Goal: Task Accomplishment & Management: Use online tool/utility

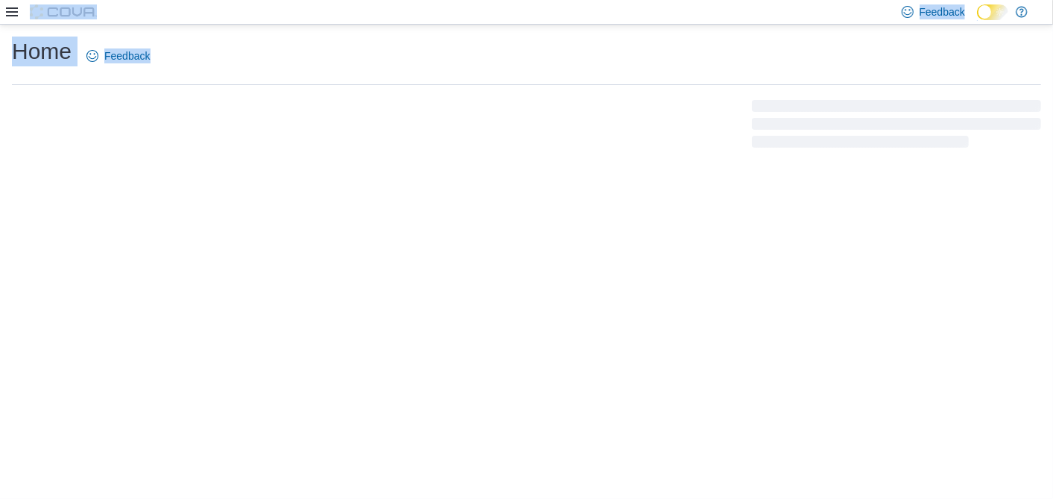
drag, startPoint x: 0, startPoint y: 0, endPoint x: 303, endPoint y: 152, distance: 338.7
click at [303, 152] on html "Feedback Dark Mode Home Feedback" at bounding box center [526, 249] width 1053 height 499
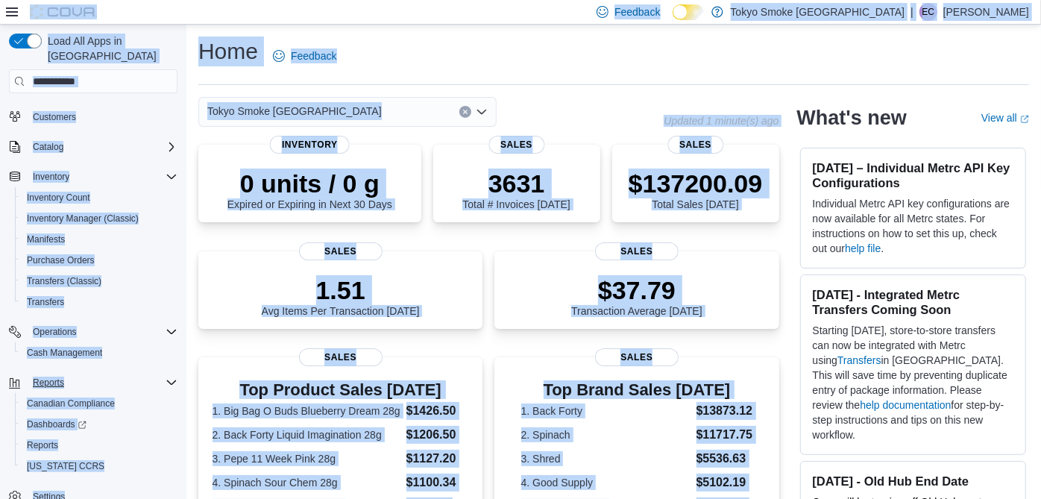
scroll to position [59, 0]
click at [61, 435] on link "Reports" at bounding box center [42, 444] width 43 height 18
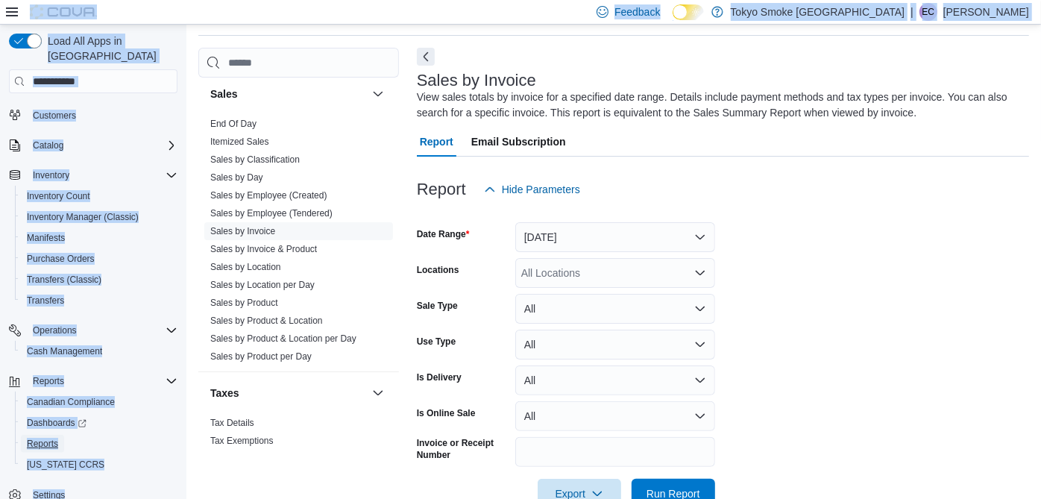
scroll to position [984, 0]
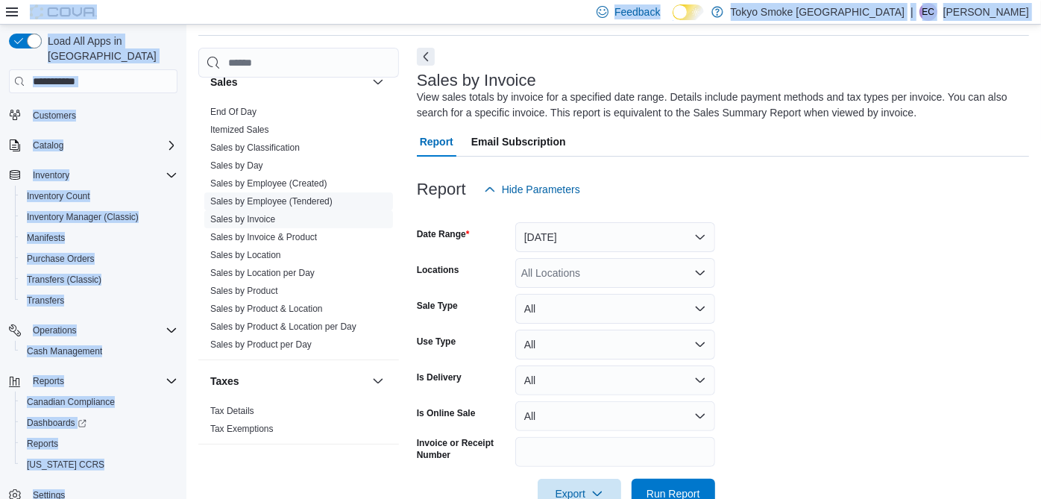
click at [270, 198] on link "Sales by Employee (Tendered)" at bounding box center [271, 201] width 122 height 10
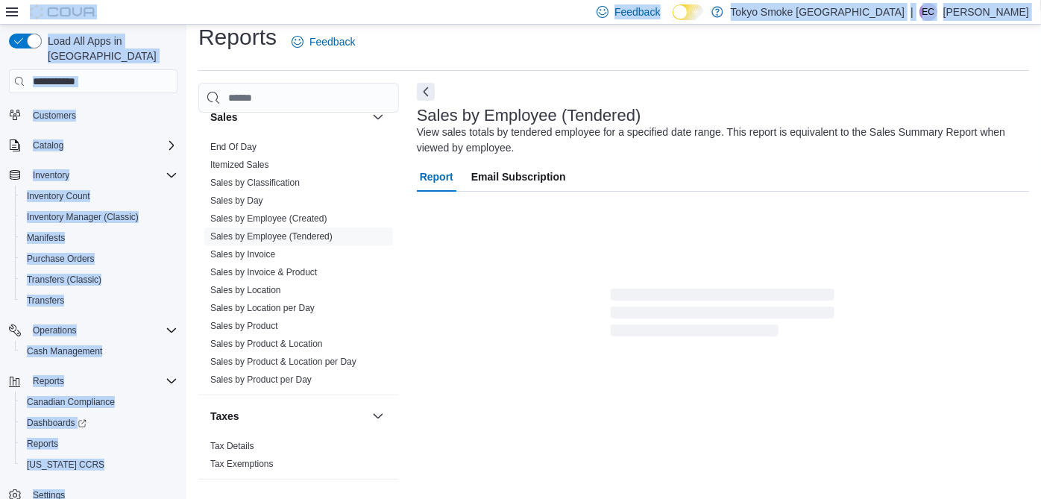
scroll to position [49, 0]
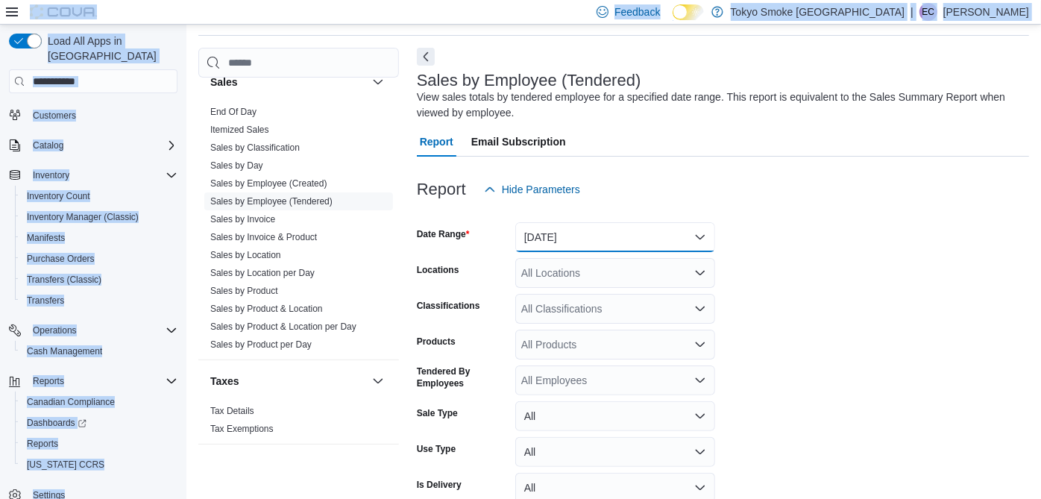
click at [555, 234] on button "[DATE]" at bounding box center [615, 237] width 200 height 30
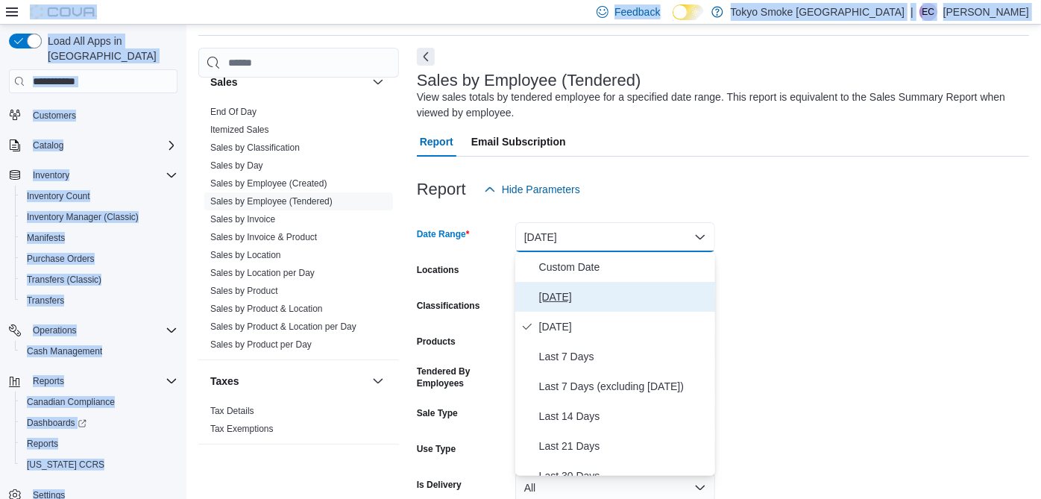
click at [552, 302] on span "[DATE]" at bounding box center [624, 297] width 170 height 18
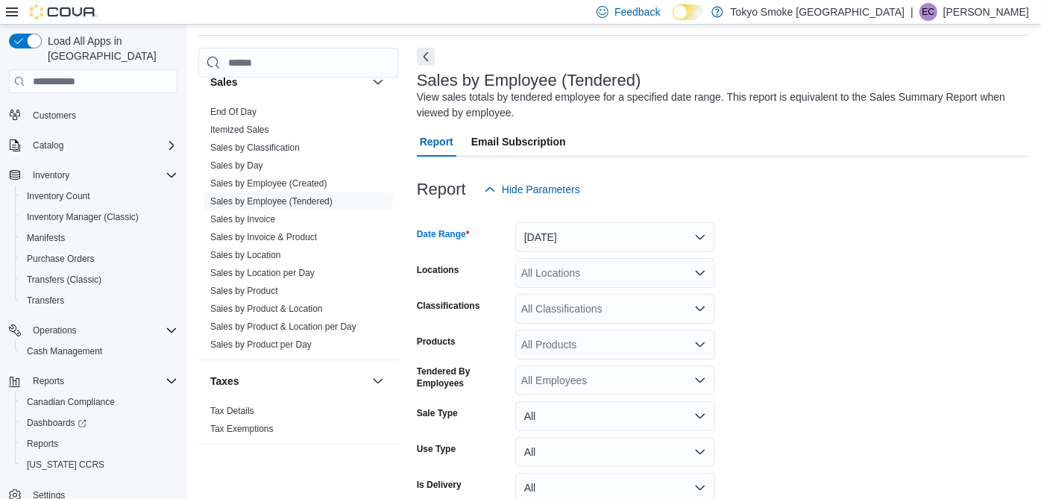
click at [567, 276] on div "All Locations" at bounding box center [615, 273] width 200 height 30
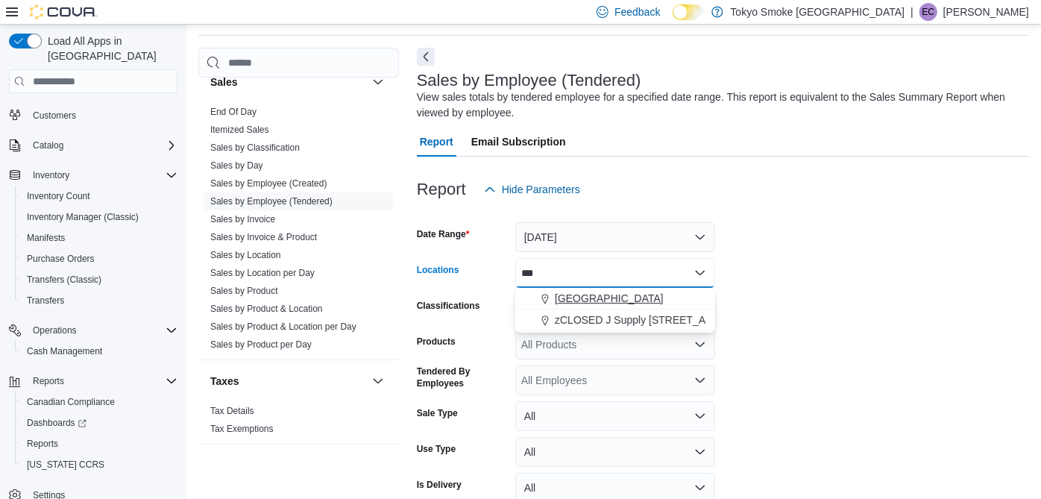
type input "***"
click at [581, 292] on span "[GEOGRAPHIC_DATA]" at bounding box center [609, 298] width 109 height 15
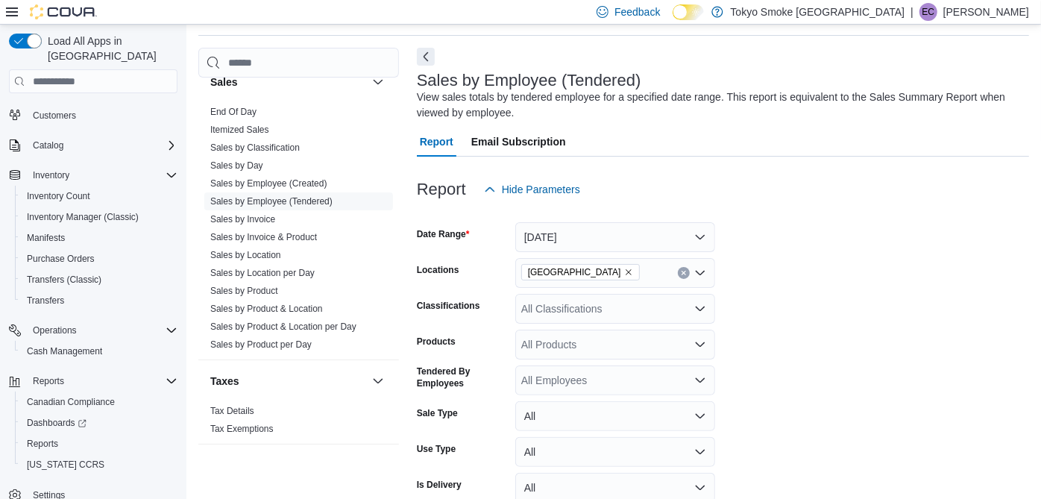
click at [773, 264] on form "Date Range [DATE] Locations [GEOGRAPHIC_DATA] Memorial Classifications All Clas…" at bounding box center [723, 374] width 612 height 340
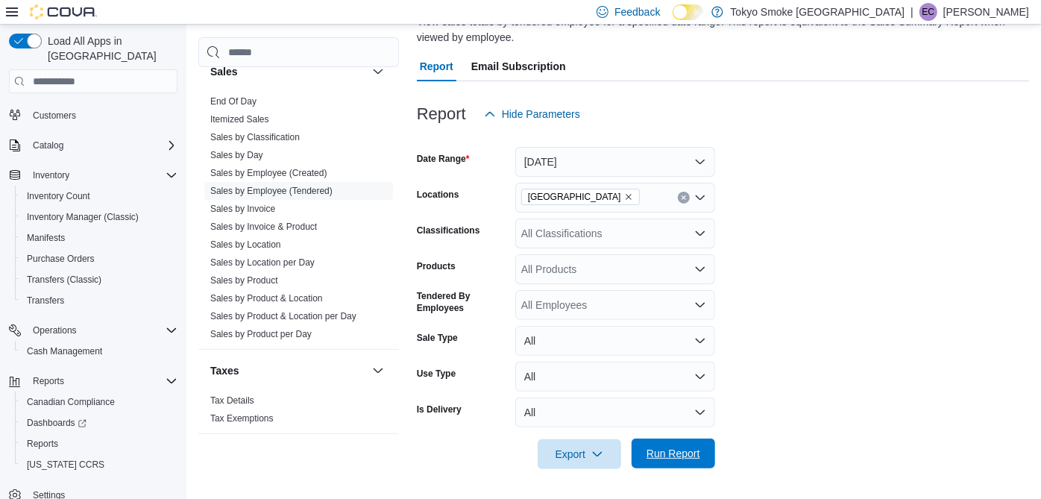
click at [669, 458] on span "Run Report" at bounding box center [673, 453] width 54 height 15
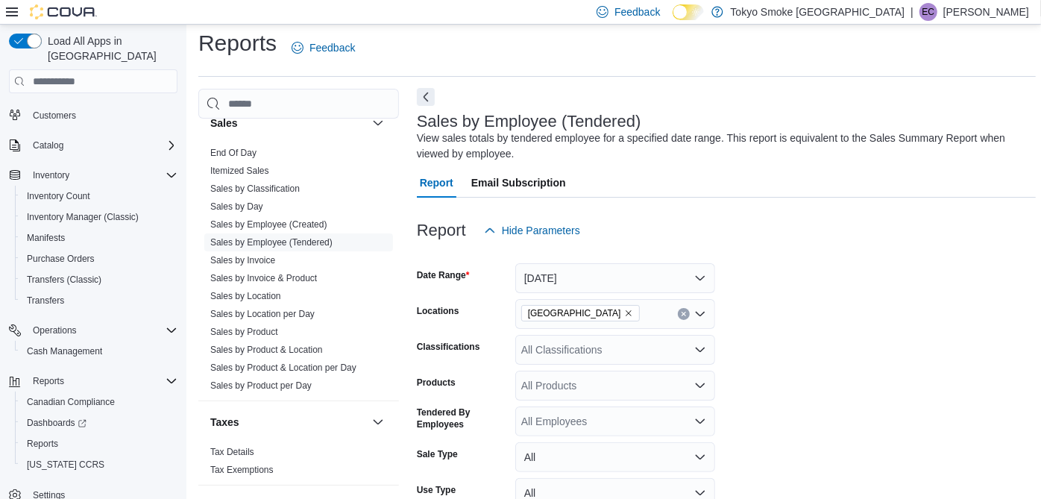
click at [428, 103] on button "Next" at bounding box center [426, 97] width 18 height 18
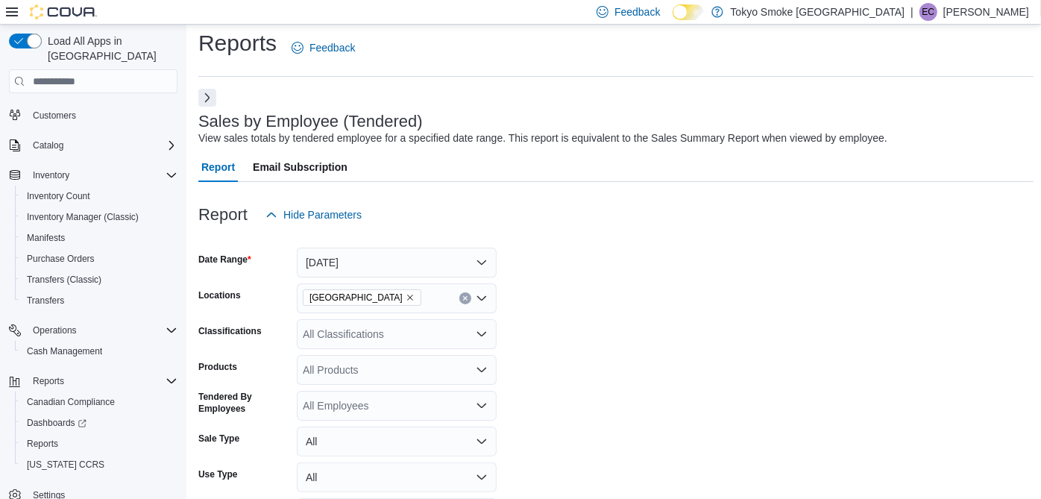
click at [2, 4] on div "Feedback Dark Mode Tokyo Smoke [GEOGRAPHIC_DATA] | EC [PERSON_NAME]" at bounding box center [520, 12] width 1041 height 25
click at [11, 12] on icon at bounding box center [12, 11] width 12 height 9
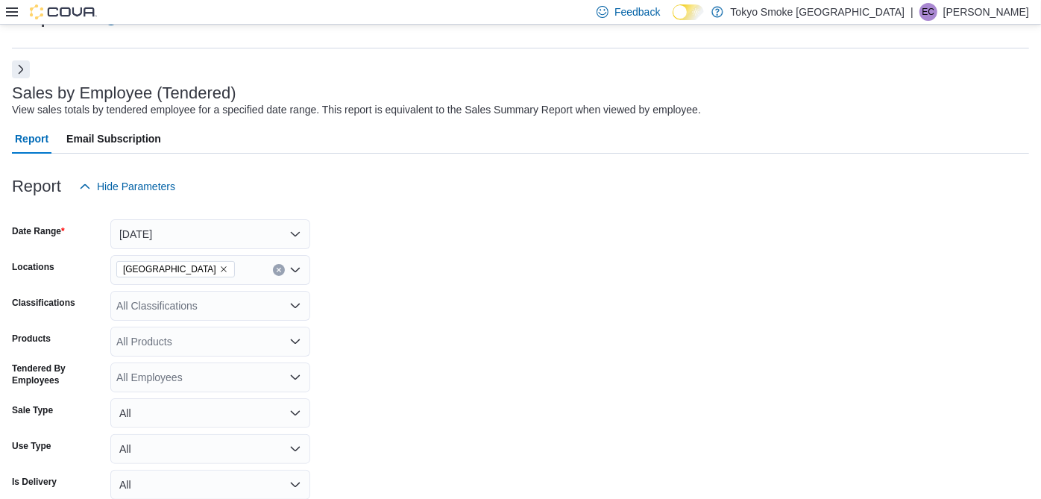
scroll to position [0, 0]
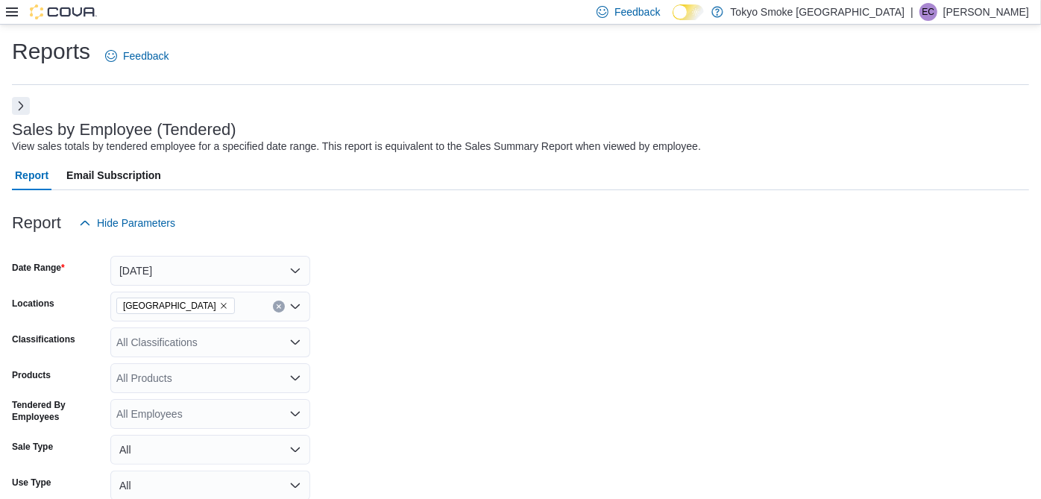
drag, startPoint x: 18, startPoint y: 104, endPoint x: 5, endPoint y: 0, distance: 105.1
click at [18, 104] on button "Next" at bounding box center [21, 106] width 18 height 18
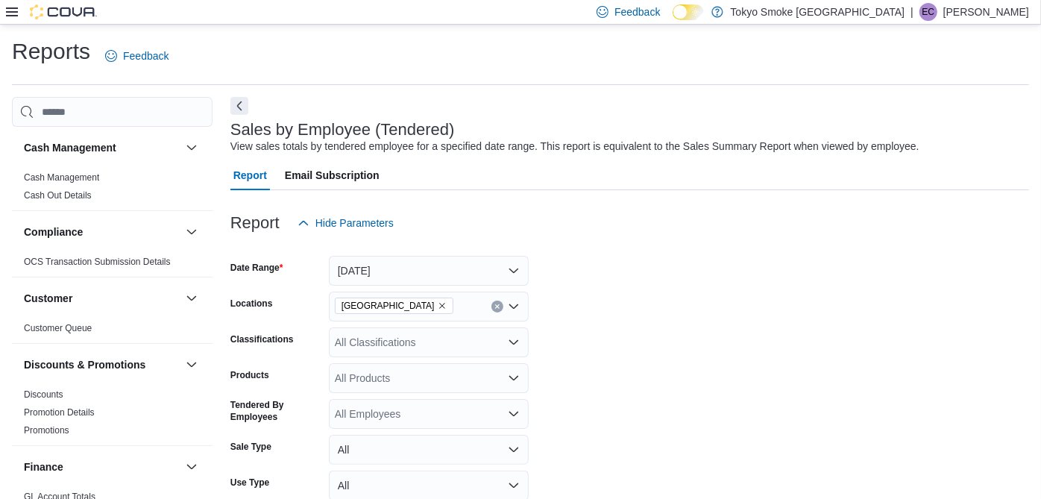
click at [9, 14] on icon at bounding box center [12, 12] width 12 height 12
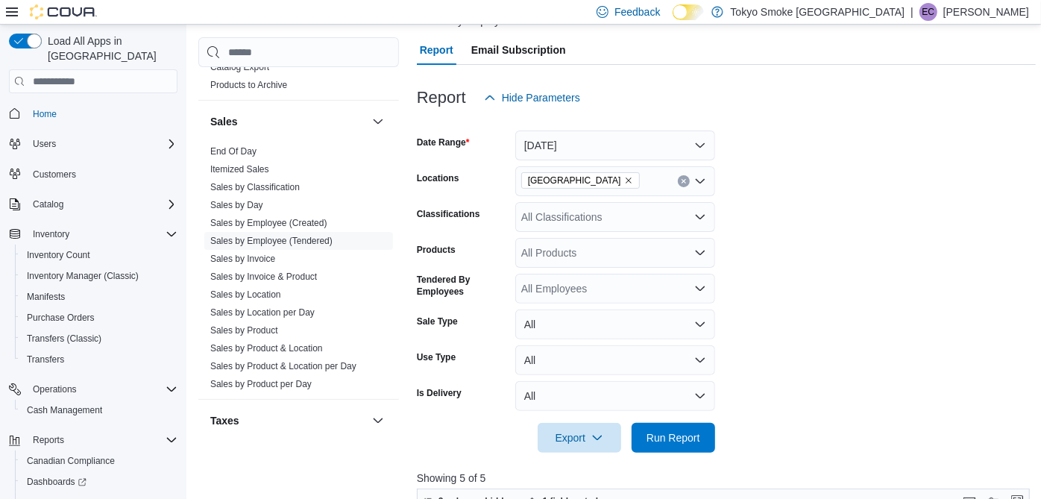
scroll to position [935, 0]
click at [240, 255] on link "Sales by Invoice" at bounding box center [242, 258] width 65 height 10
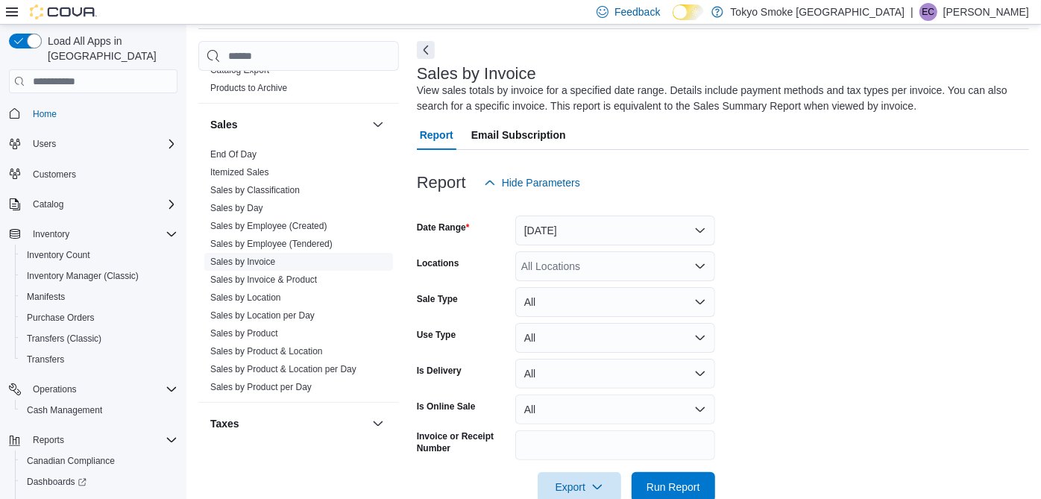
scroll to position [49, 0]
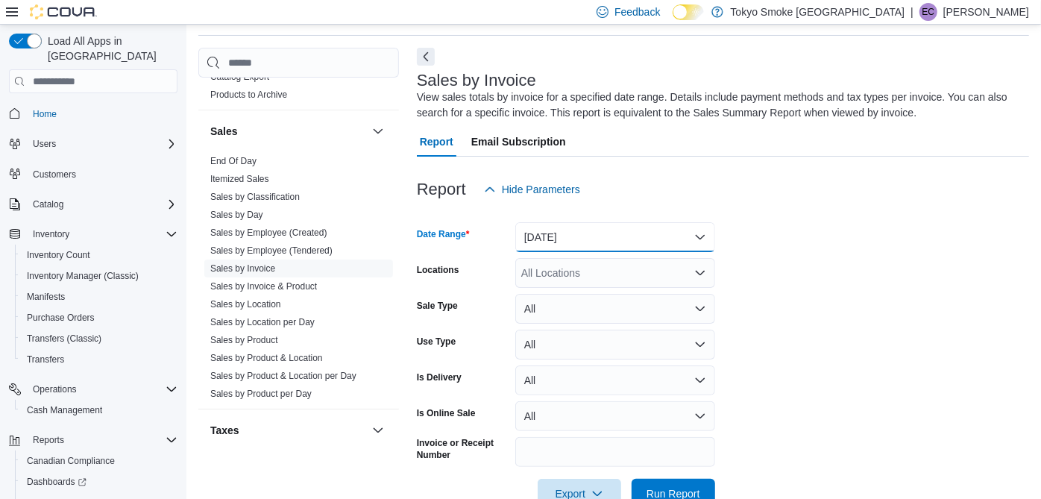
click at [577, 239] on button "[DATE]" at bounding box center [615, 237] width 200 height 30
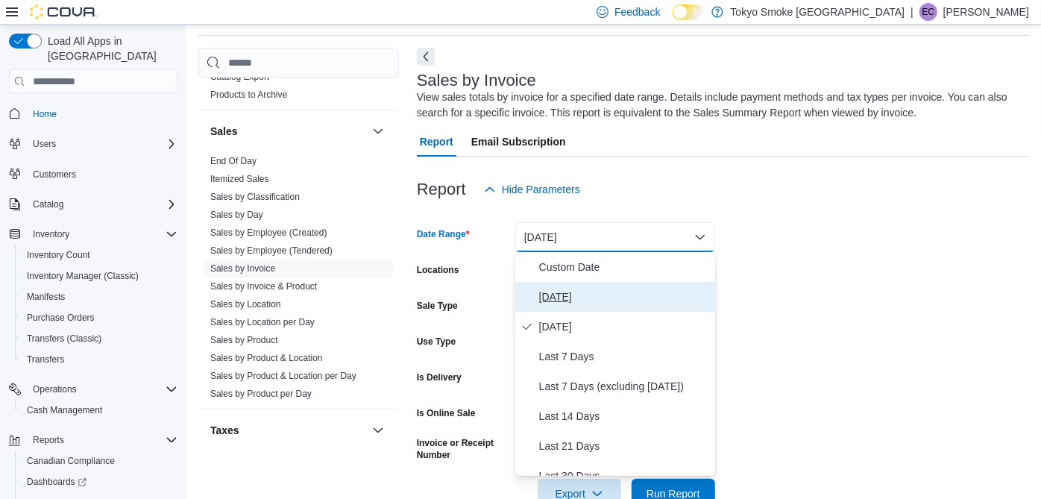
click at [589, 297] on span "[DATE]" at bounding box center [624, 297] width 170 height 18
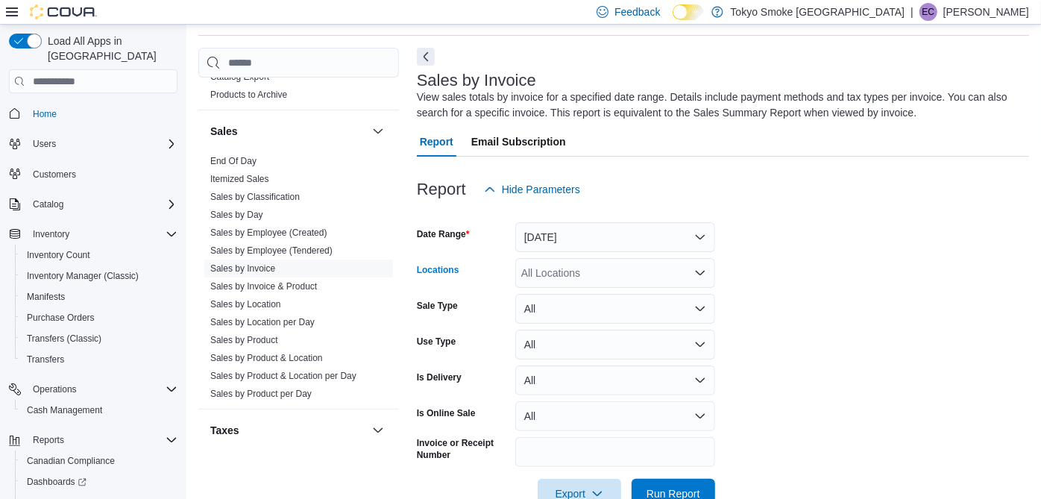
click at [587, 271] on div "All Locations" at bounding box center [615, 273] width 200 height 30
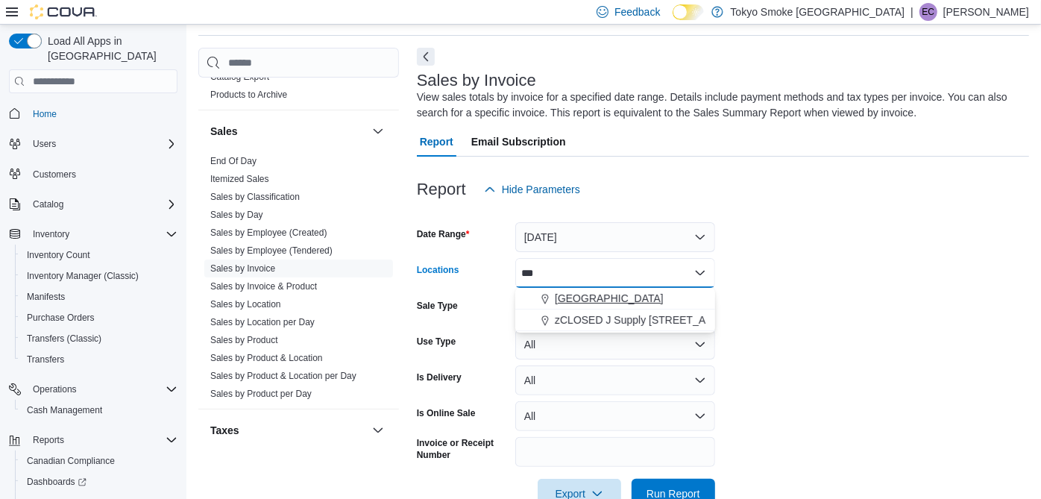
type input "***"
click at [601, 297] on span "[GEOGRAPHIC_DATA]" at bounding box center [609, 298] width 109 height 15
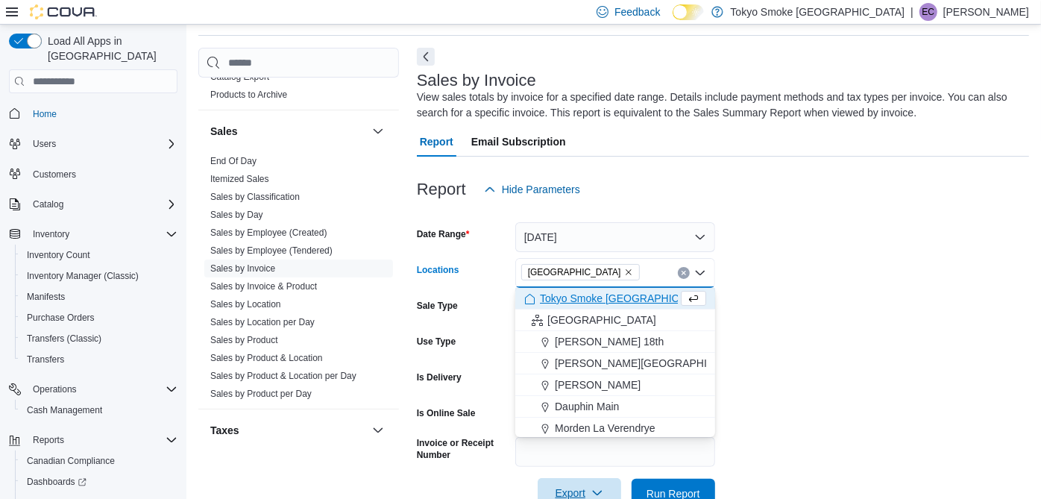
click at [590, 485] on span "Export" at bounding box center [579, 493] width 66 height 30
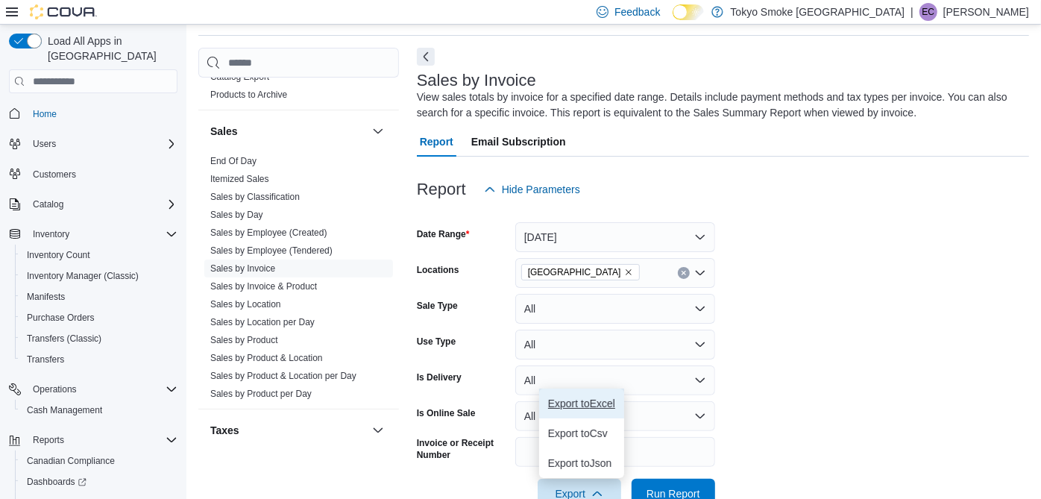
click at [587, 400] on span "Export to Excel" at bounding box center [581, 403] width 67 height 12
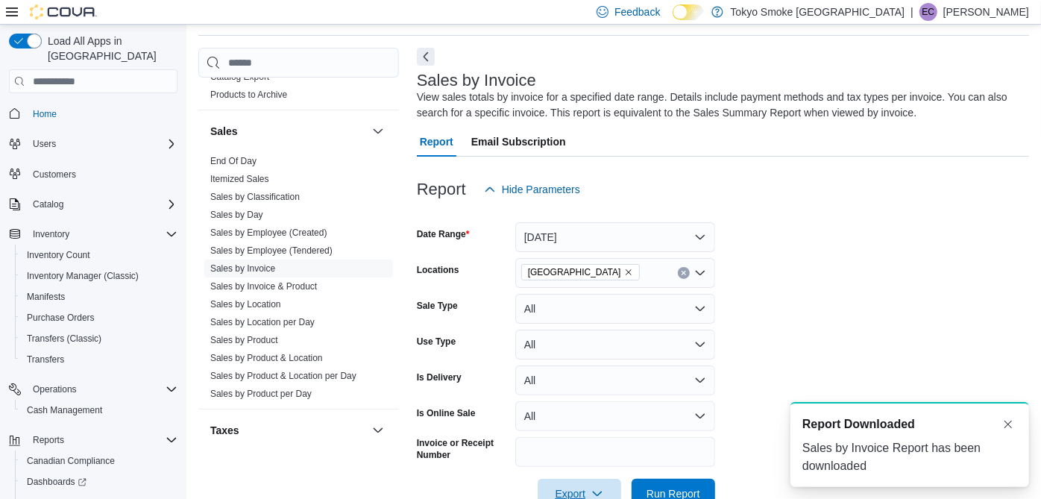
scroll to position [0, 0]
